Goal: Task Accomplishment & Management: Manage account settings

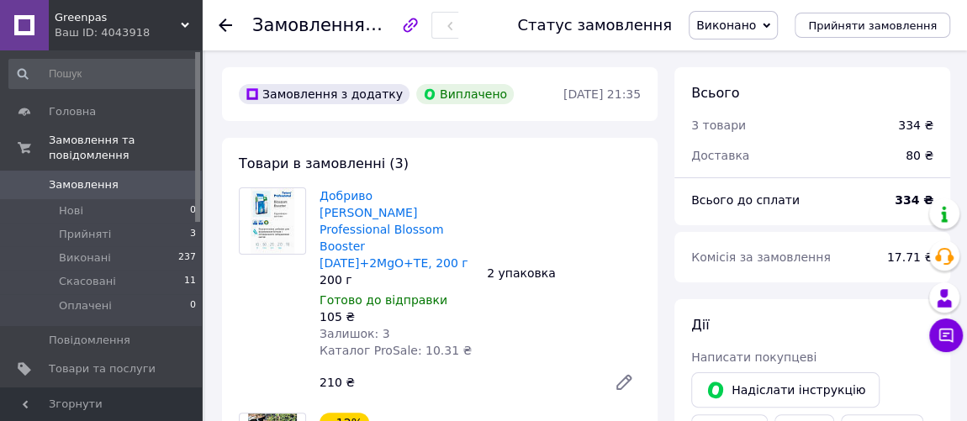
scroll to position [124, 0]
click at [131, 390] on span "[DEMOGRAPHIC_DATA]" at bounding box center [102, 397] width 107 height 15
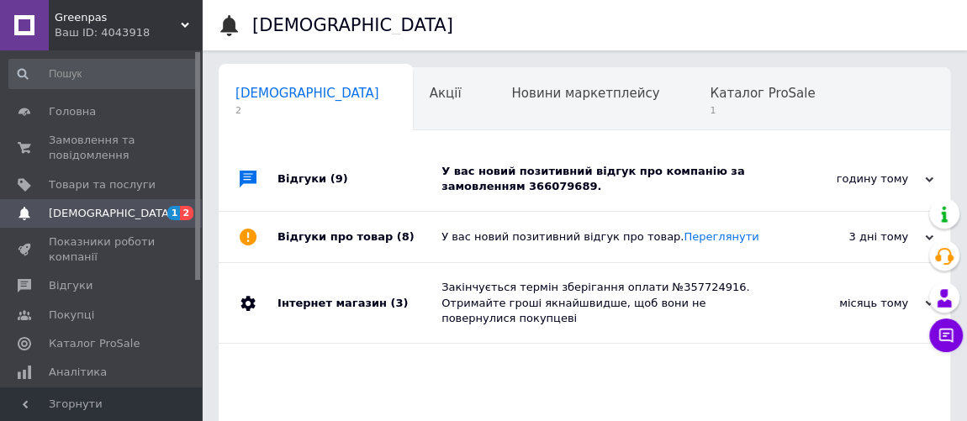
scroll to position [0, 8]
click at [701, 98] on span "Каталог ProSale" at bounding box center [753, 93] width 105 height 15
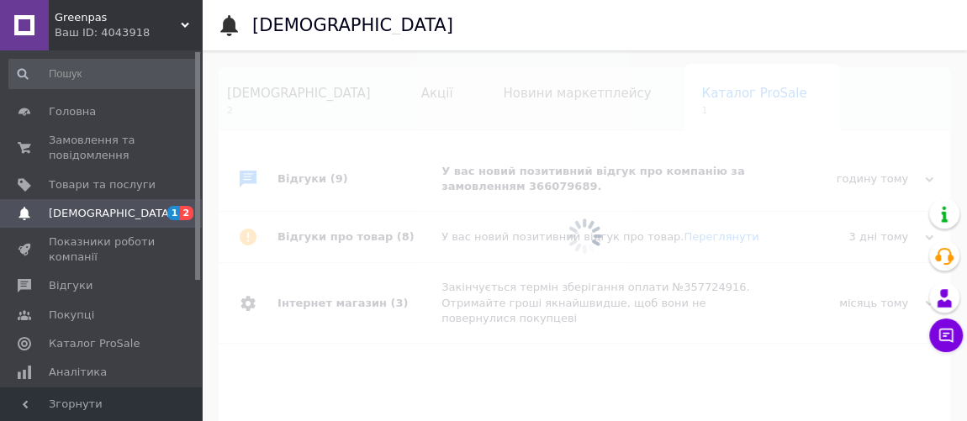
scroll to position [0, 102]
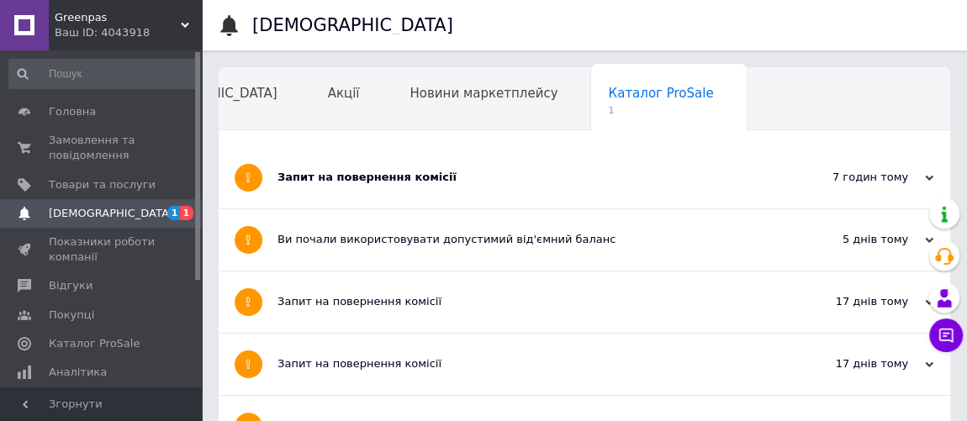
click at [423, 172] on div "Запит на повернення комісії" at bounding box center [522, 177] width 488 height 15
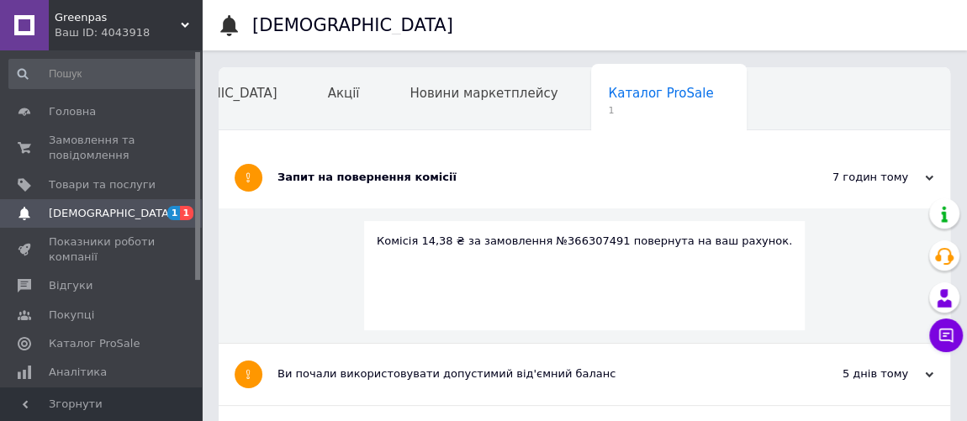
click at [123, 204] on link "[DEMOGRAPHIC_DATA] 1 1" at bounding box center [103, 213] width 206 height 29
click at [390, 171] on div "Запит на повернення комісії" at bounding box center [522, 177] width 488 height 15
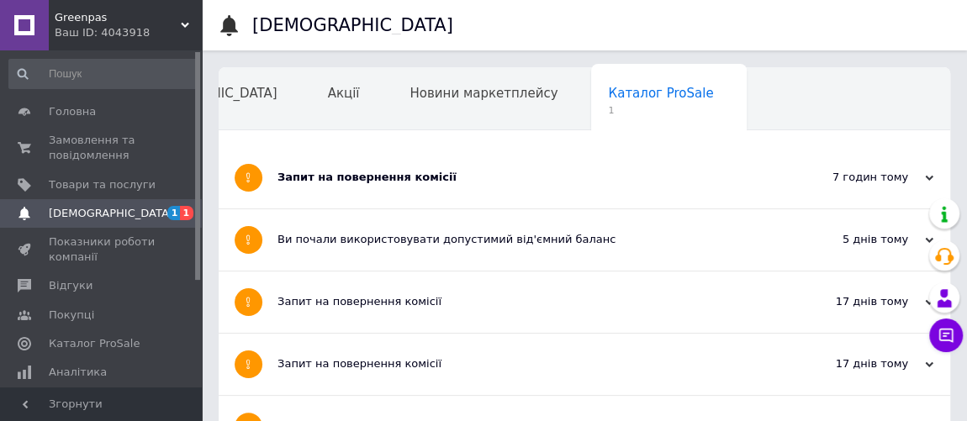
click at [390, 171] on div "Запит на повернення комісії" at bounding box center [522, 177] width 488 height 15
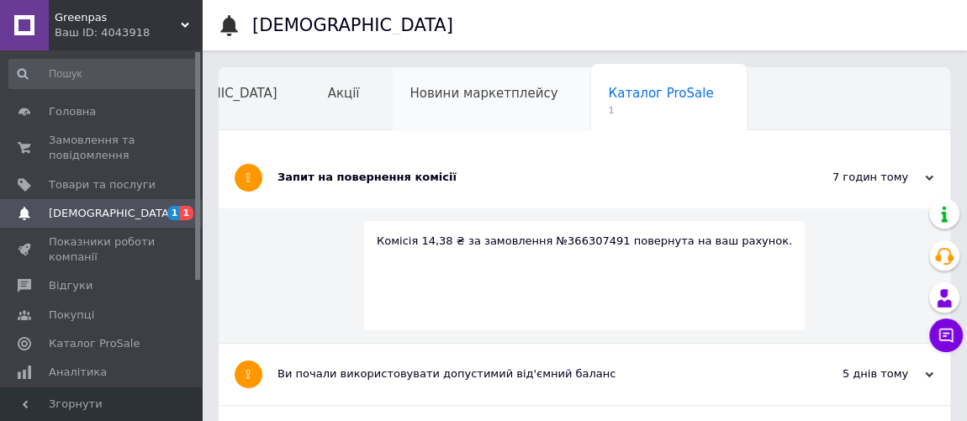
click at [393, 105] on div "Новини маркетплейсу" at bounding box center [492, 100] width 198 height 64
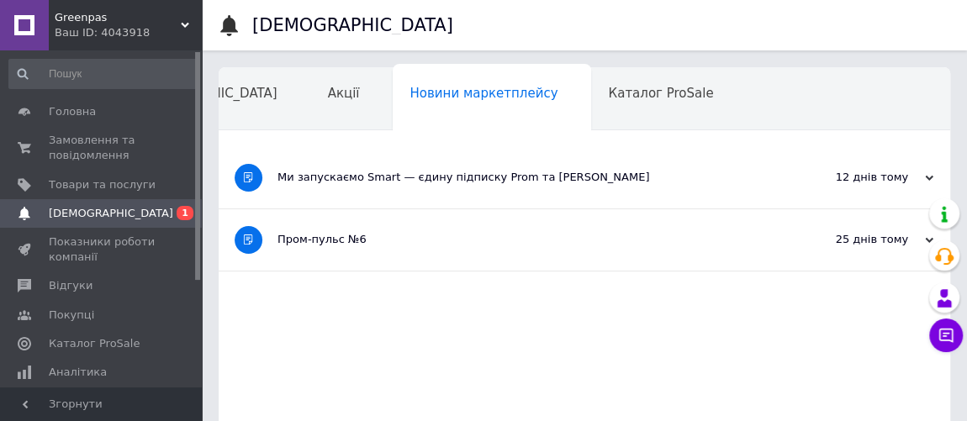
click at [171, 208] on span "0 1" at bounding box center [179, 213] width 46 height 15
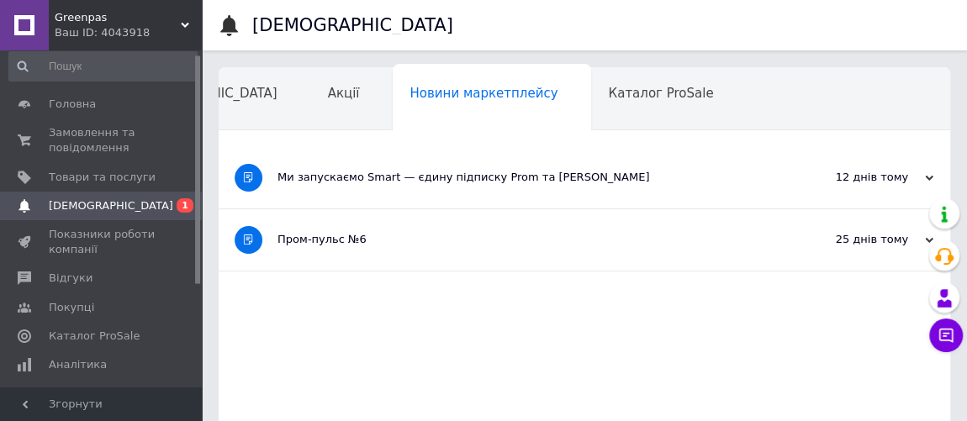
scroll to position [5, 0]
click at [95, 276] on span "Відгуки" at bounding box center [102, 280] width 107 height 15
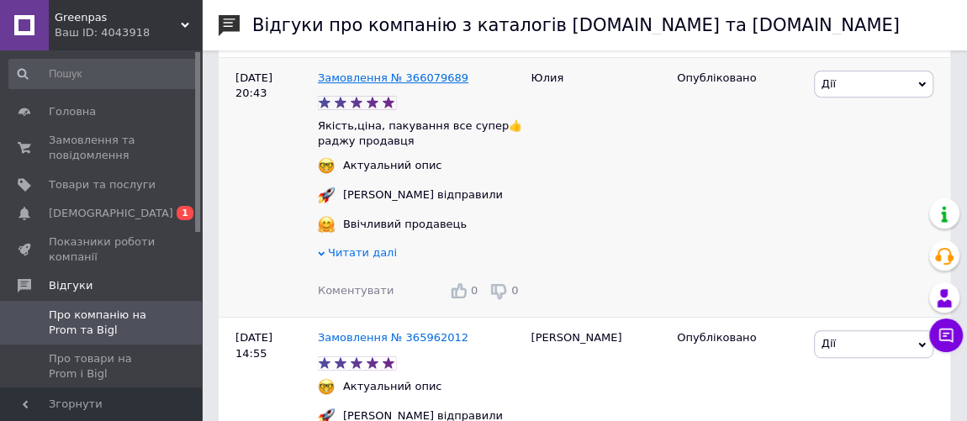
click at [416, 78] on link "Замовлення № 366079689" at bounding box center [393, 77] width 151 height 13
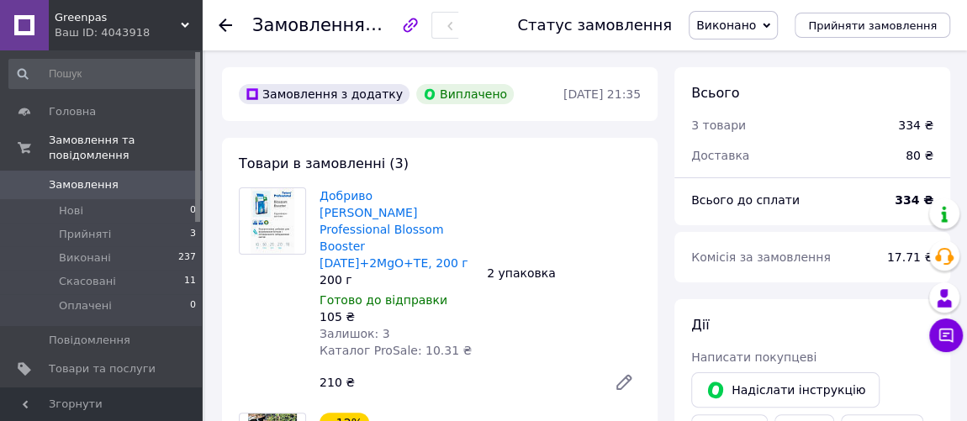
scroll to position [124, 0]
click at [87, 177] on span "Замовлення" at bounding box center [84, 184] width 70 height 15
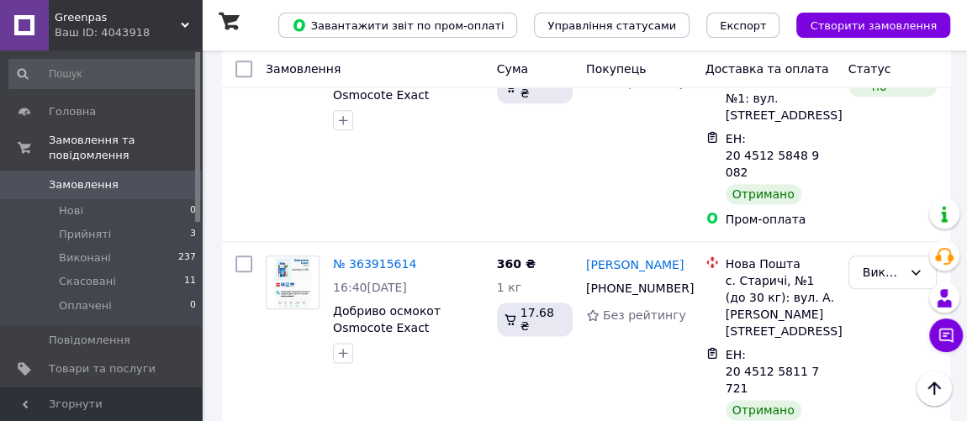
scroll to position [4096, 0]
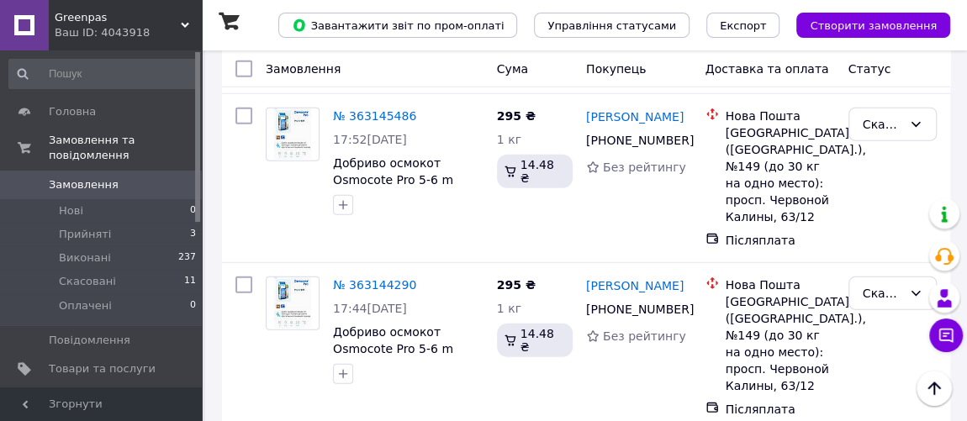
scroll to position [2522, 0]
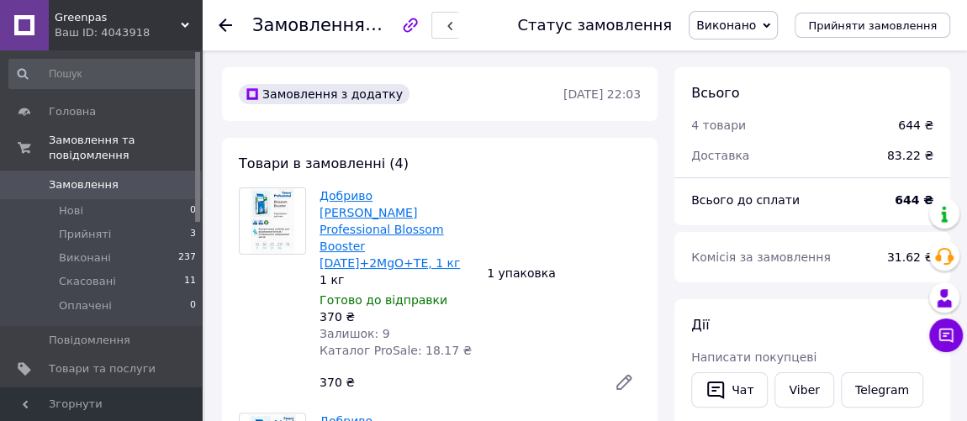
click at [370, 230] on link "Добриво Петерс Peters Professional Blossom Booster 10-30-20+2MgO+TE, 1 кг" at bounding box center [390, 229] width 140 height 81
